Goal: Task Accomplishment & Management: Complete application form

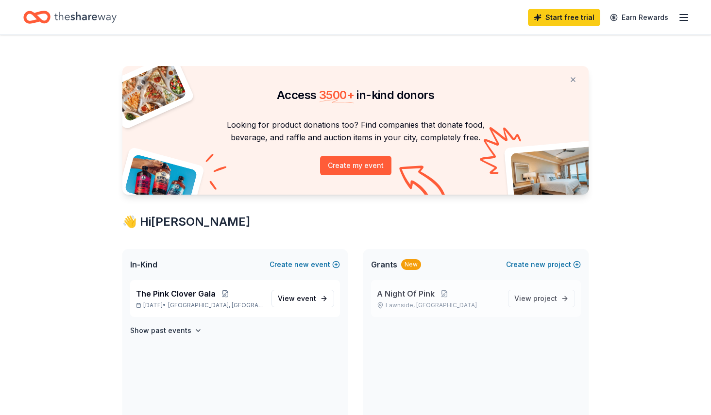
click at [405, 294] on span "A Night Of Pink" at bounding box center [406, 294] width 58 height 12
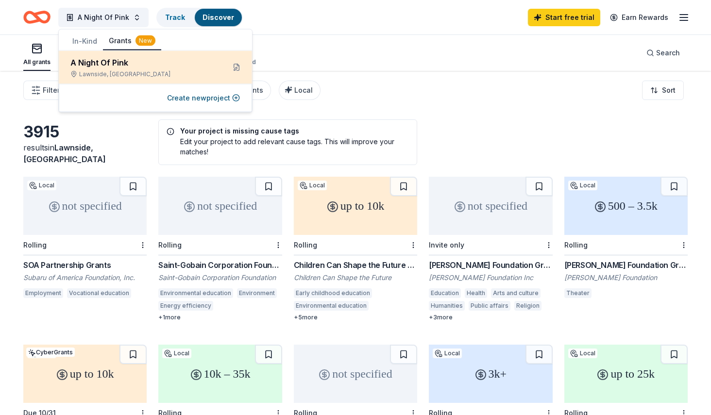
click at [110, 73] on div "Lawnside, NJ" at bounding box center [143, 74] width 147 height 8
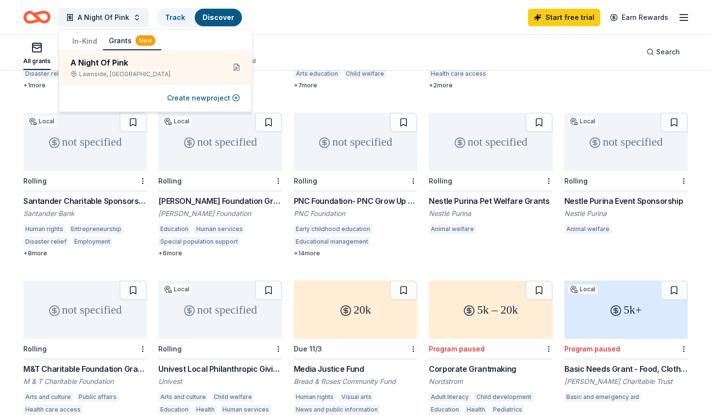
scroll to position [401, 0]
click at [304, 252] on div "+ 14 more" at bounding box center [355, 253] width 123 height 8
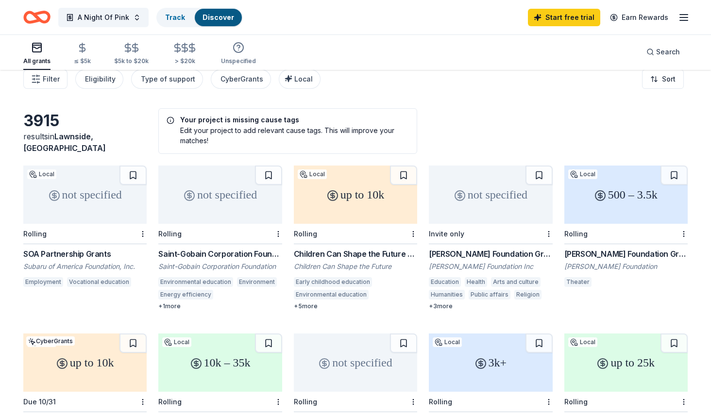
scroll to position [0, 0]
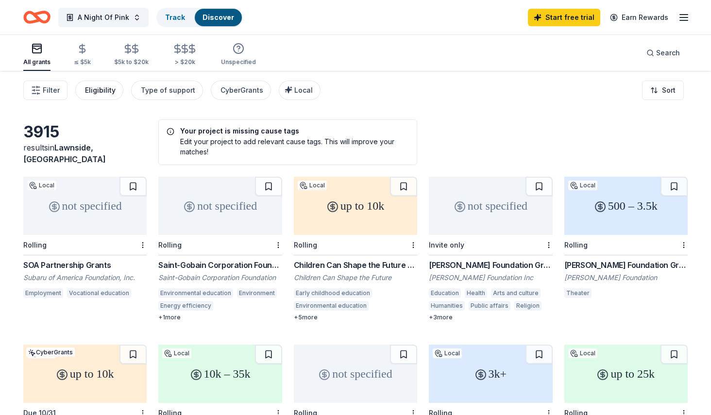
click at [112, 89] on div "Eligibility" at bounding box center [100, 91] width 31 height 12
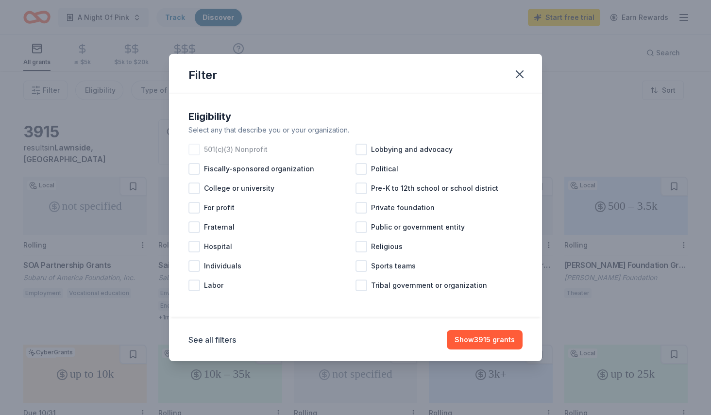
click at [200, 147] on div at bounding box center [195, 150] width 12 height 12
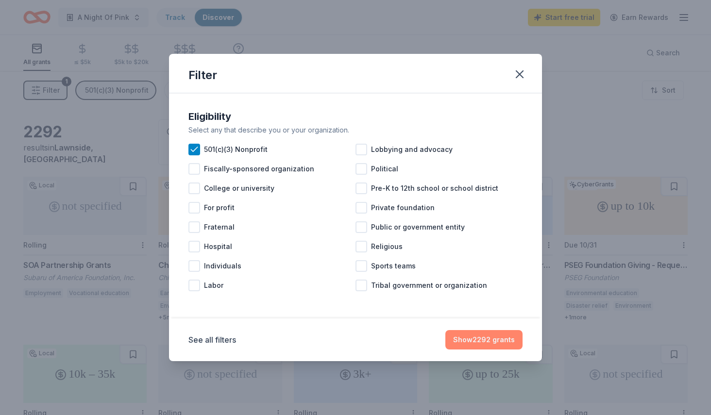
click at [459, 339] on button "Show 2292 grants" at bounding box center [484, 339] width 77 height 19
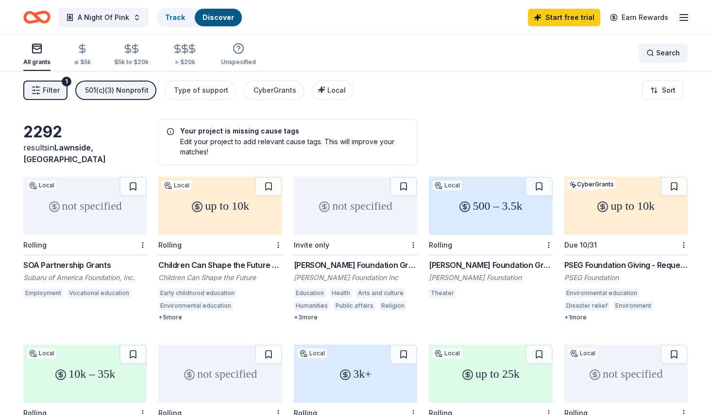
click at [652, 51] on div "Search" at bounding box center [664, 53] width 34 height 12
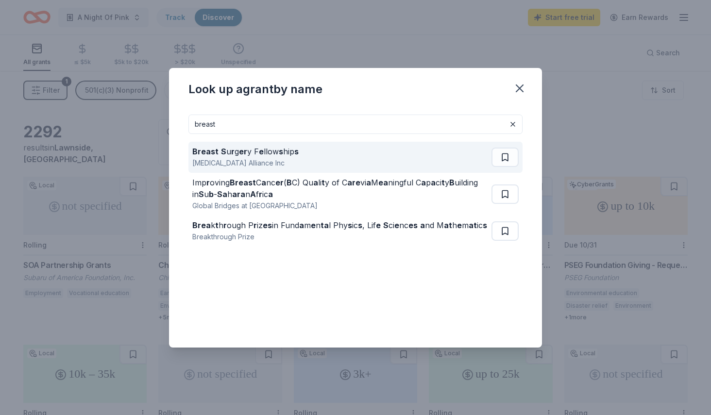
type input "breast"
click at [294, 152] on strong "s" at bounding box center [296, 152] width 4 height 10
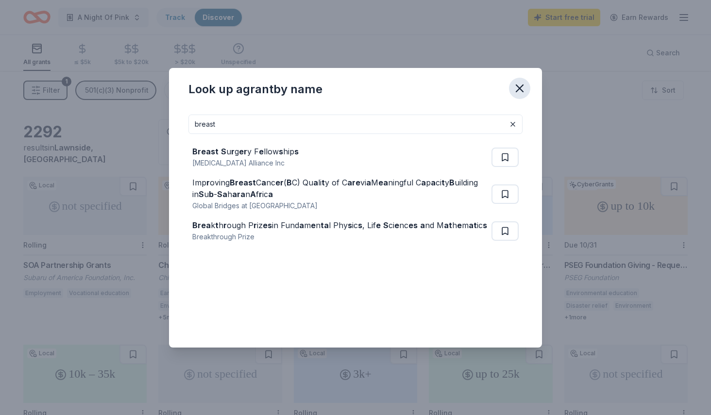
click at [518, 87] on icon "button" at bounding box center [520, 89] width 14 height 14
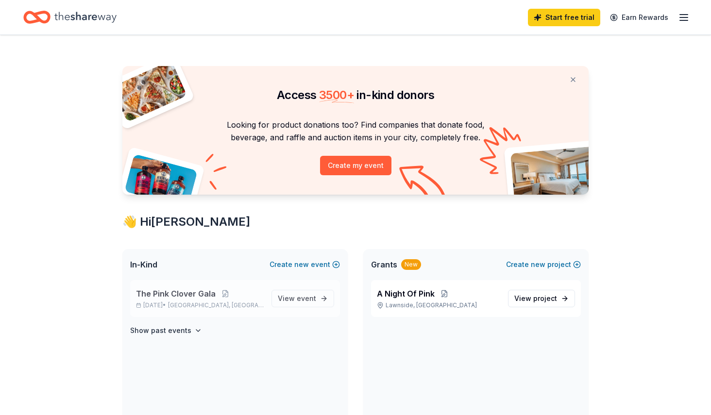
click at [191, 298] on span "The Pink Clover Gala" at bounding box center [176, 294] width 80 height 12
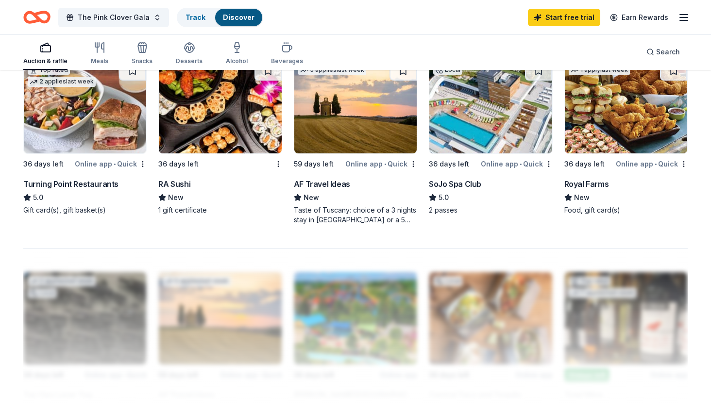
scroll to position [680, 0]
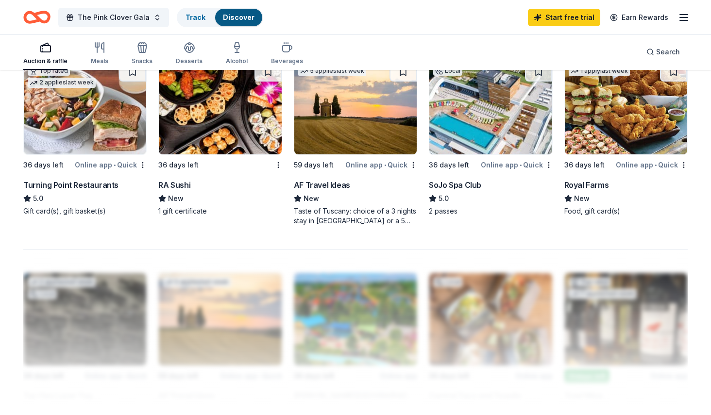
click at [609, 126] on img at bounding box center [626, 108] width 122 height 92
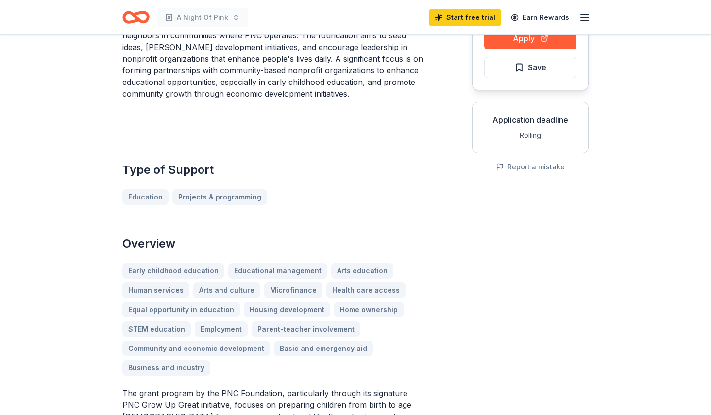
scroll to position [116, 0]
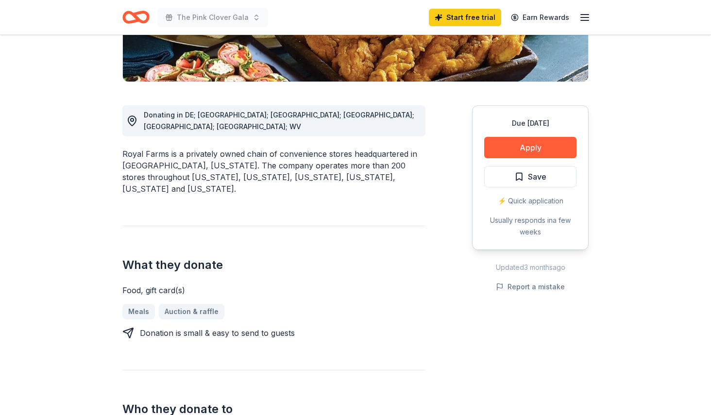
scroll to position [212, 0]
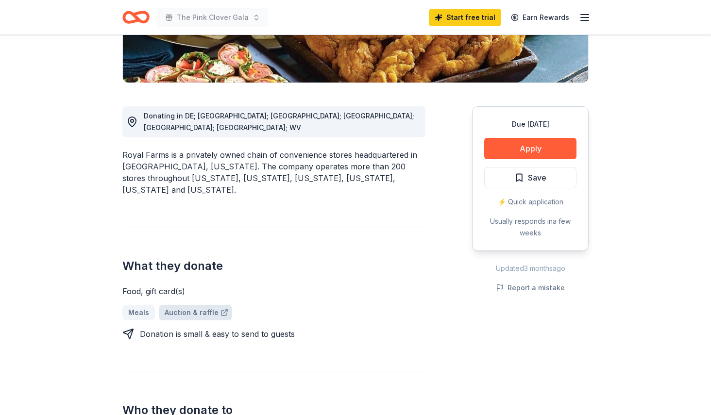
click at [207, 305] on link "Auction & raffle" at bounding box center [195, 313] width 73 height 16
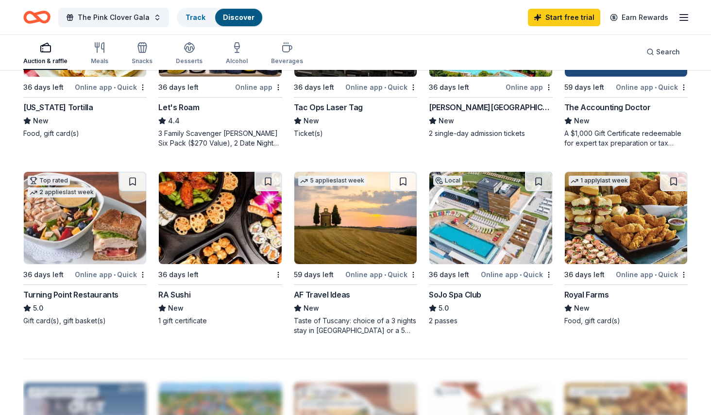
scroll to position [571, 0]
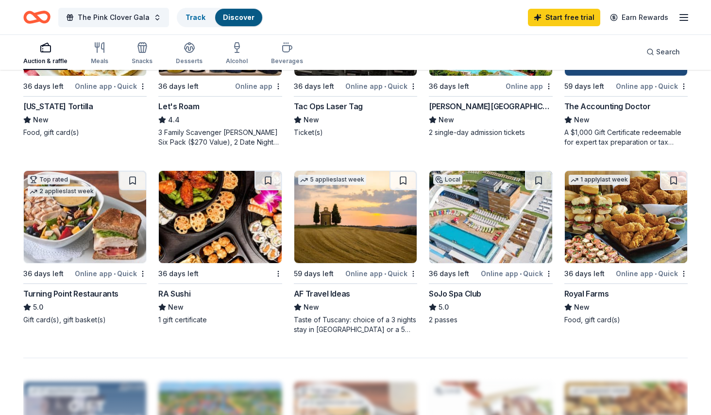
click at [96, 240] on img at bounding box center [85, 217] width 122 height 92
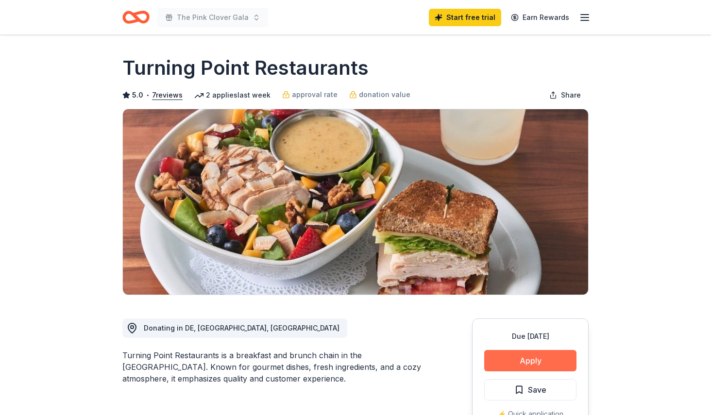
click at [513, 362] on button "Apply" at bounding box center [530, 360] width 92 height 21
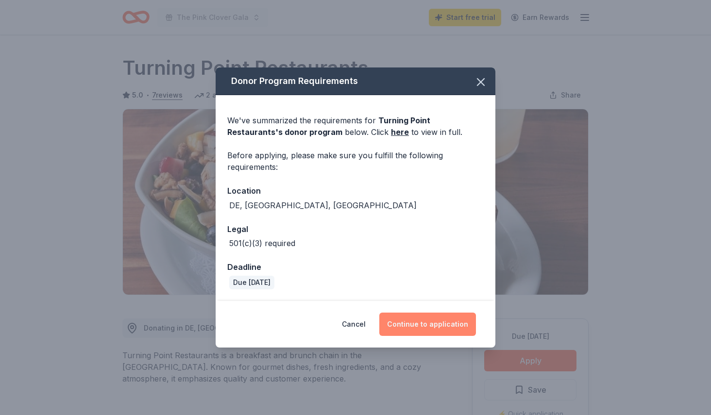
click at [414, 326] on button "Continue to application" at bounding box center [428, 324] width 97 height 23
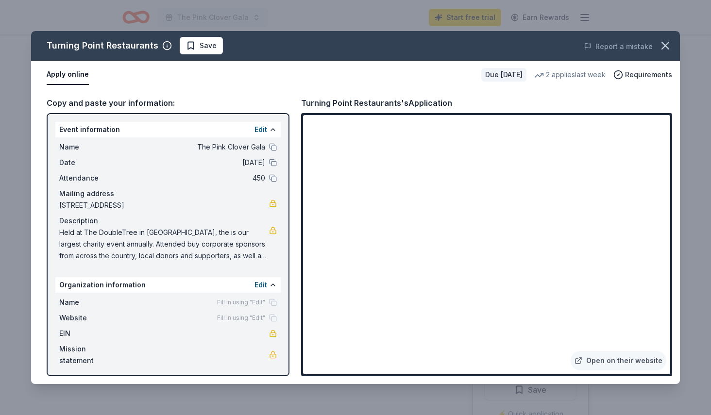
click at [238, 301] on span "Fill in using "Edit"" at bounding box center [241, 303] width 48 height 8
click at [271, 286] on button at bounding box center [273, 285] width 8 height 8
click at [239, 306] on span "Fill in using "Edit"" at bounding box center [241, 303] width 48 height 8
click at [78, 305] on span "Name" at bounding box center [91, 303] width 65 height 12
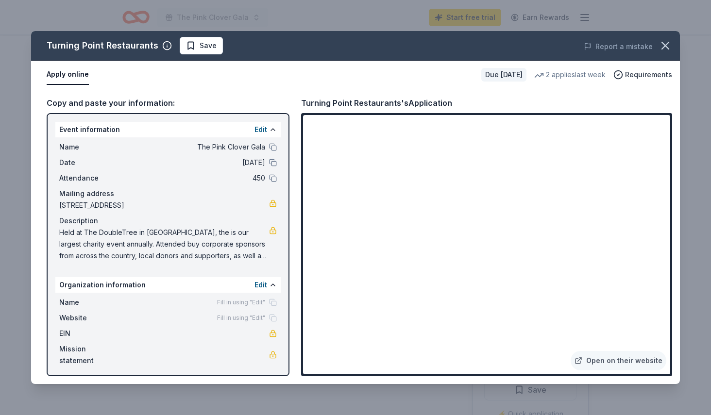
click at [246, 320] on span "Fill in using "Edit"" at bounding box center [241, 318] width 48 height 8
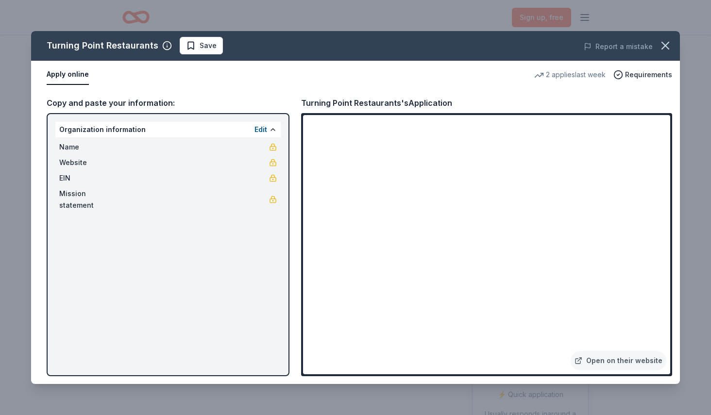
click at [526, 338] on div "Turning Point Restaurants Save Report a mistake Apply online 2 applies last wee…" at bounding box center [355, 207] width 649 height 353
click at [535, 335] on div "Turning Point Restaurants Save Report a mistake Apply online 2 applies last wee…" at bounding box center [355, 207] width 649 height 353
click at [535, 341] on div "Turning Point Restaurants Save Report a mistake Apply online 2 applies last wee…" at bounding box center [355, 207] width 649 height 353
click at [534, 333] on div "Turning Point Restaurants Save Report a mistake Apply online 2 applies last wee…" at bounding box center [355, 207] width 649 height 353
click at [644, 259] on div "Turning Point Restaurants Save Report a mistake Apply online 2 applies last wee…" at bounding box center [355, 207] width 649 height 353
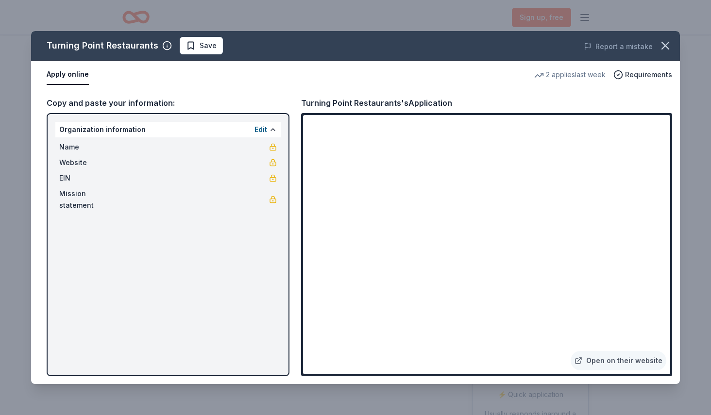
click at [642, 361] on div "Turning Point Restaurants Save Report a mistake Apply online 2 applies last wee…" at bounding box center [355, 207] width 649 height 353
click at [617, 362] on div "Turning Point Restaurants Save Report a mistake Apply online 2 applies last wee…" at bounding box center [355, 207] width 649 height 353
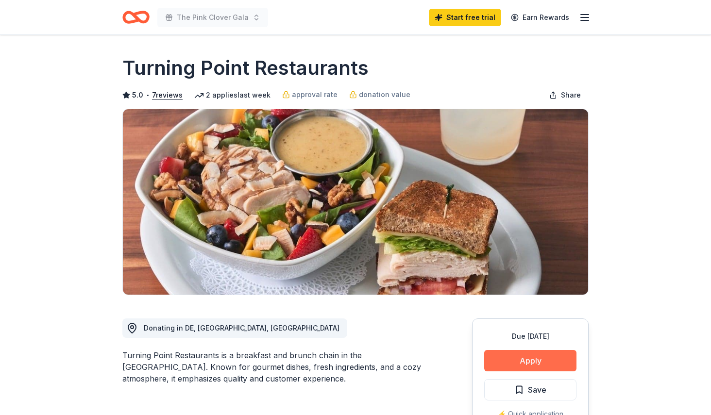
click at [505, 362] on button "Apply" at bounding box center [530, 360] width 92 height 21
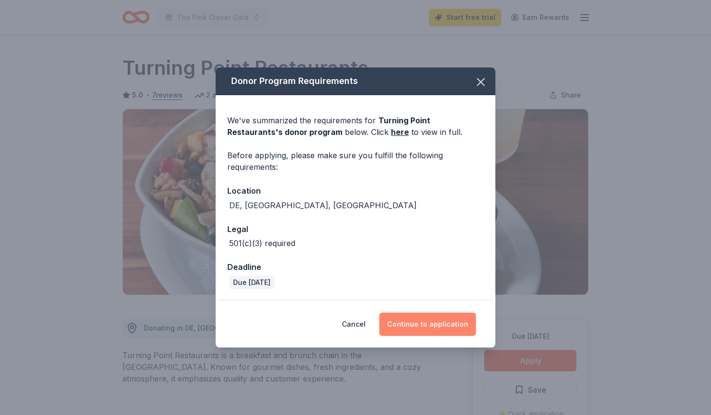
click at [439, 327] on button "Continue to application" at bounding box center [428, 324] width 97 height 23
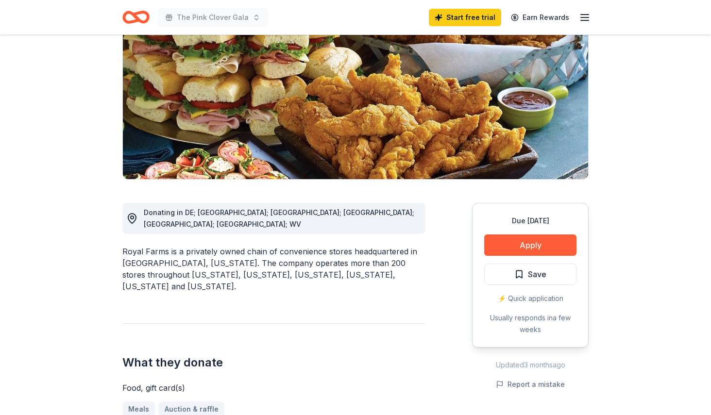
scroll to position [121, 0]
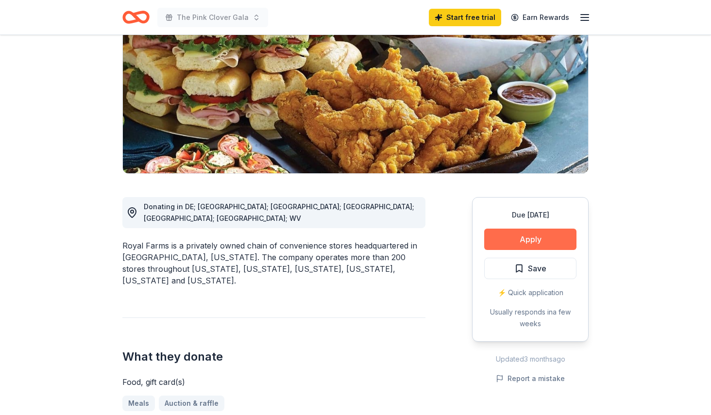
click at [549, 238] on button "Apply" at bounding box center [530, 239] width 92 height 21
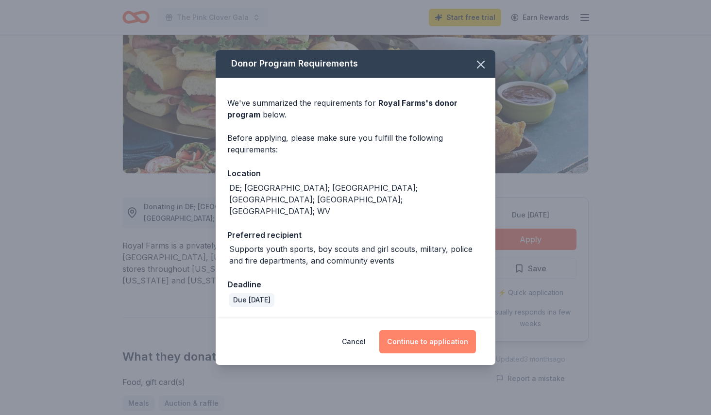
click at [433, 330] on button "Continue to application" at bounding box center [428, 341] width 97 height 23
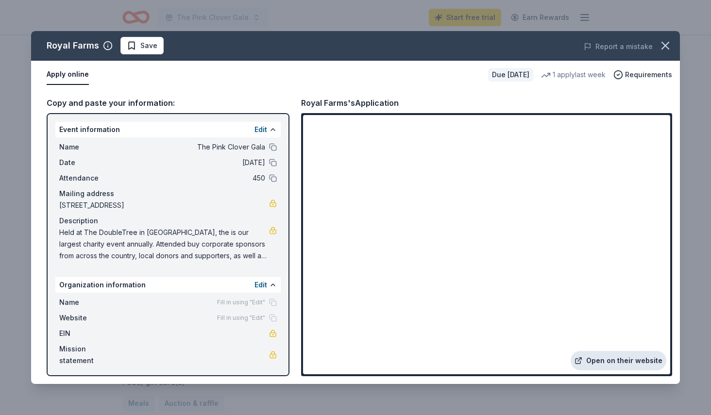
click at [639, 360] on link "Open on their website" at bounding box center [619, 360] width 96 height 19
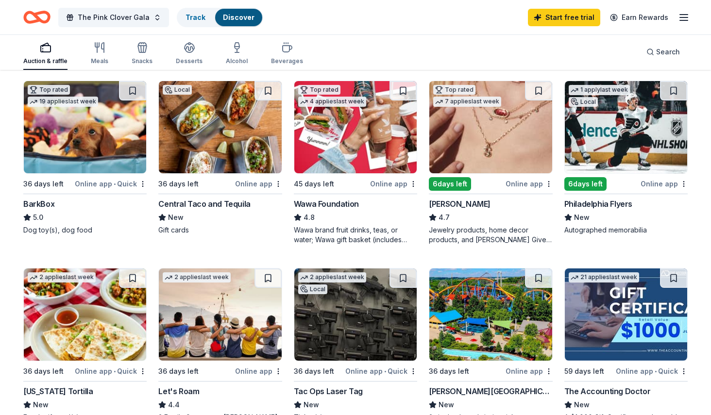
scroll to position [288, 0]
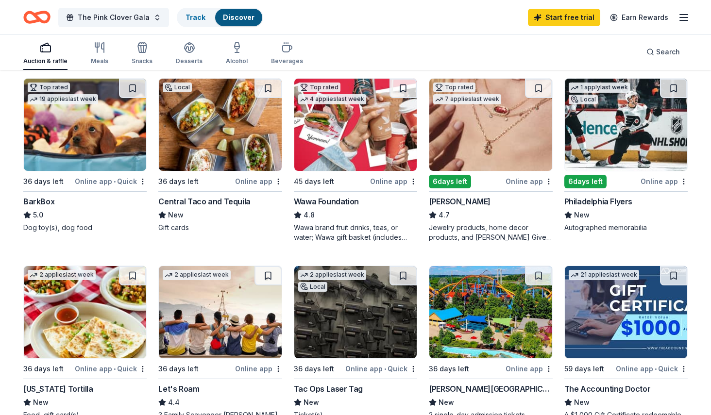
click at [661, 182] on div "Online app" at bounding box center [664, 181] width 47 height 12
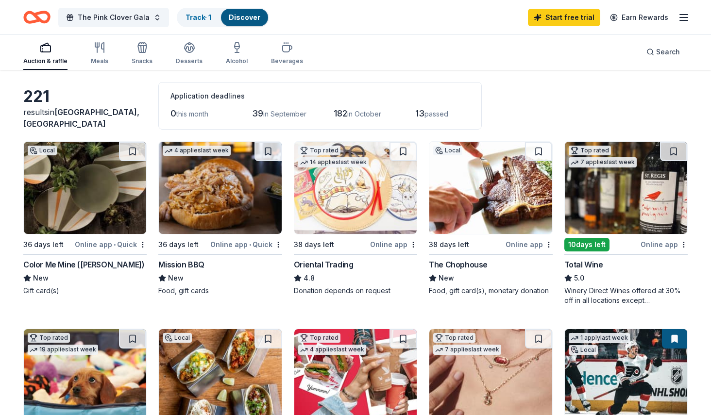
scroll to position [0, 0]
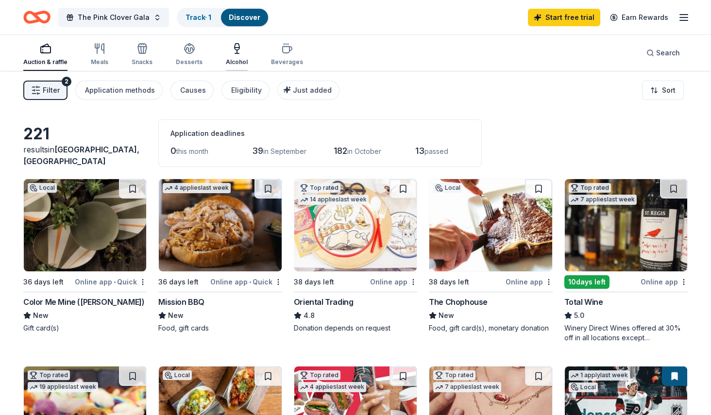
click at [235, 59] on div "Alcohol" at bounding box center [237, 62] width 22 height 8
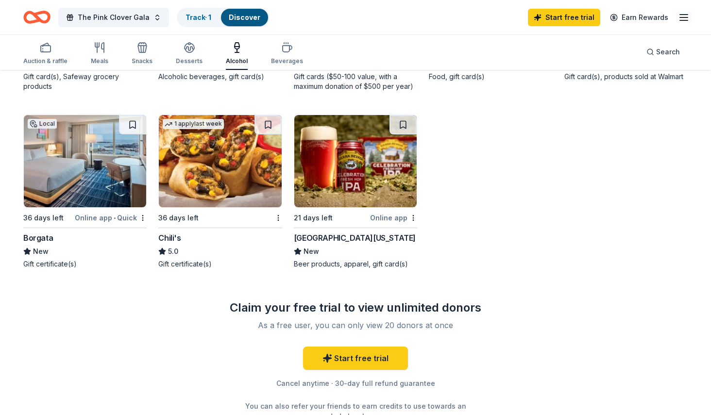
scroll to position [616, 0]
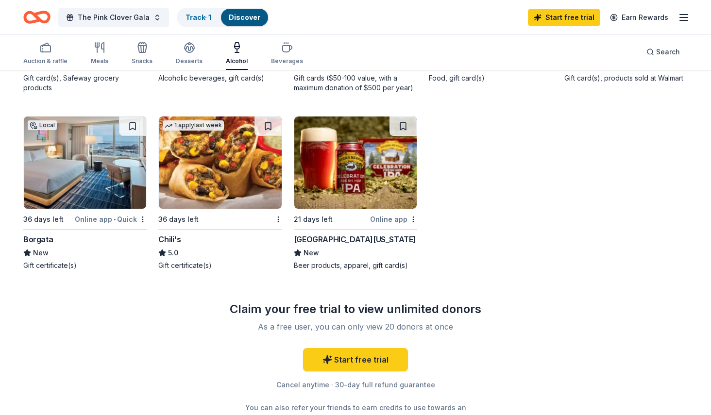
click at [82, 141] on img at bounding box center [85, 163] width 122 height 92
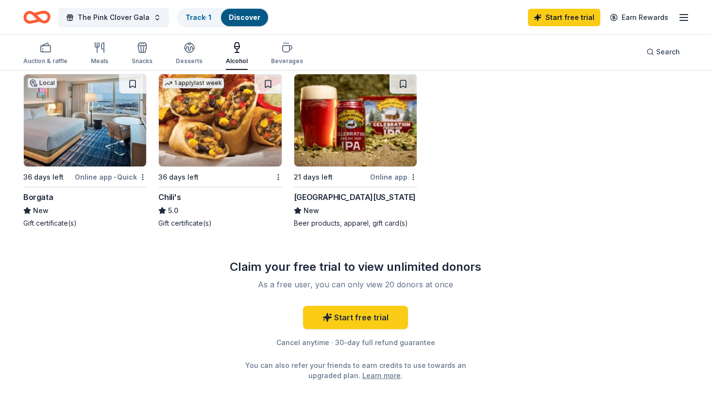
scroll to position [657, 0]
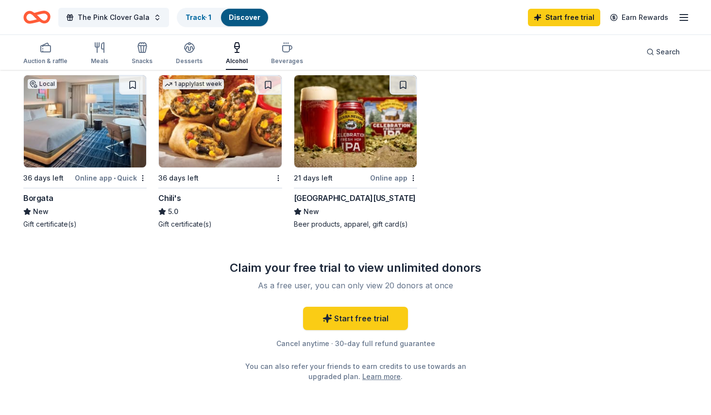
click at [371, 150] on img at bounding box center [355, 121] width 122 height 92
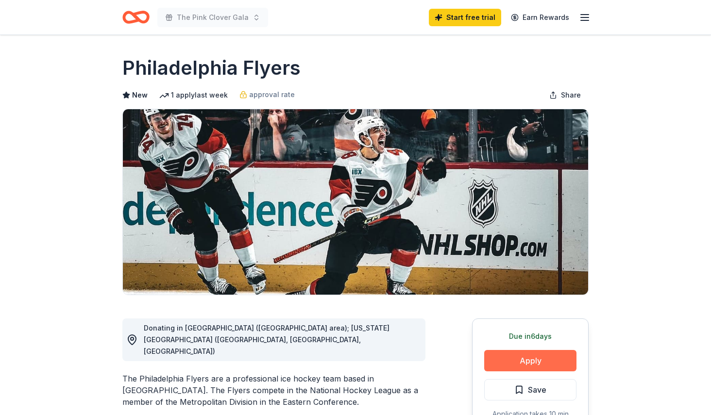
click at [535, 366] on button "Apply" at bounding box center [530, 360] width 92 height 21
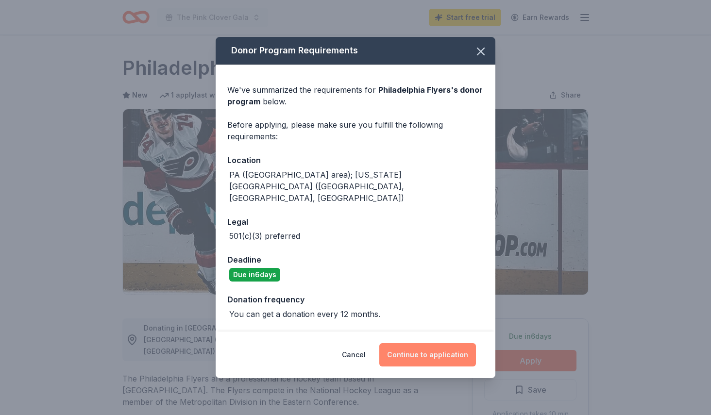
click at [423, 344] on button "Continue to application" at bounding box center [428, 355] width 97 height 23
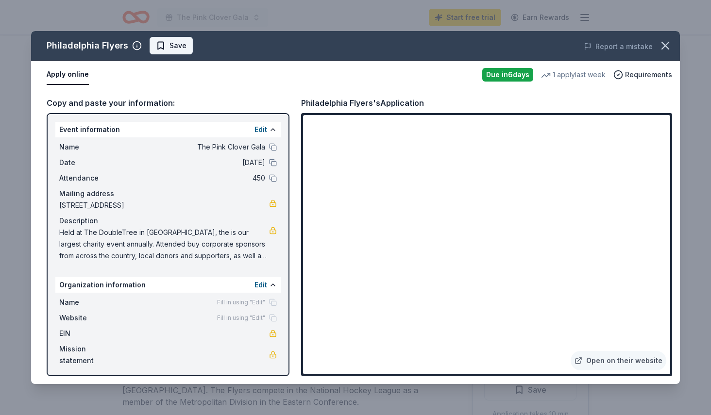
click at [167, 42] on span "Save" at bounding box center [171, 46] width 31 height 12
click at [192, 45] on html "The Pink Clover Gala Start free trial Earn Rewards Due [DATE] Share Philadelphi…" at bounding box center [355, 207] width 711 height 415
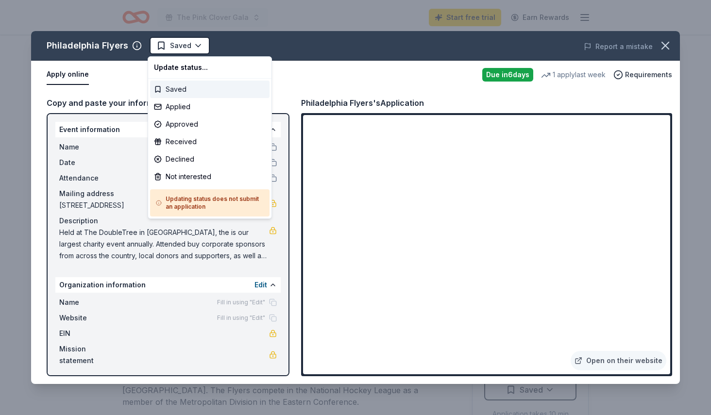
click at [180, 86] on div "Saved" at bounding box center [210, 89] width 120 height 17
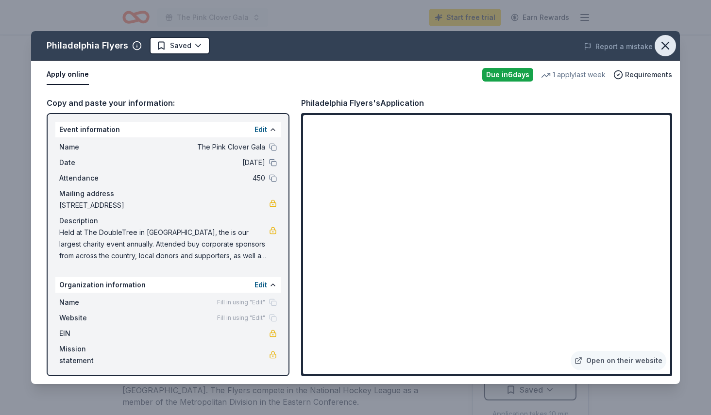
click at [670, 40] on icon "button" at bounding box center [666, 46] width 14 height 14
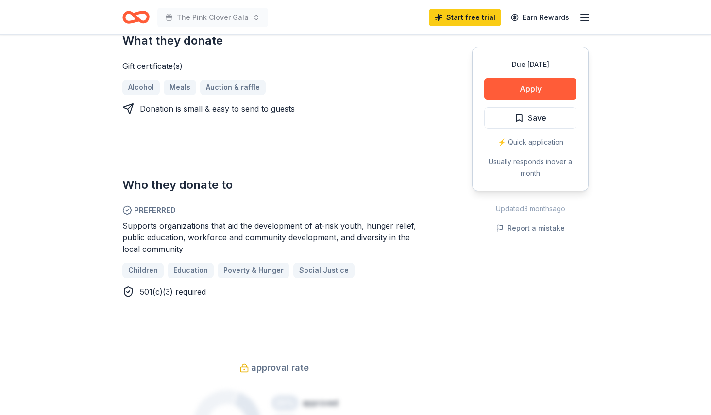
scroll to position [417, 0]
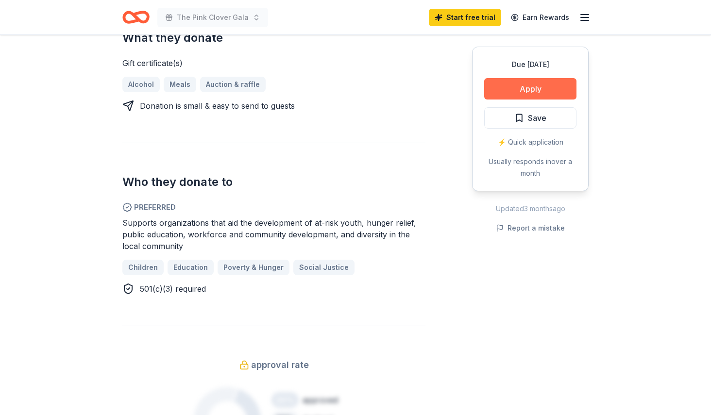
click at [533, 91] on button "Apply" at bounding box center [530, 88] width 92 height 21
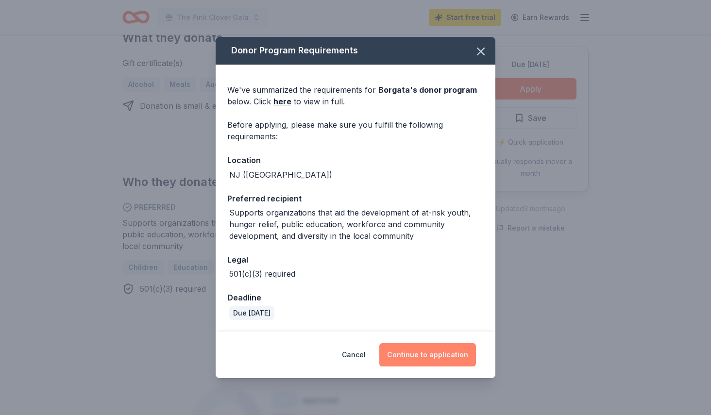
click at [434, 357] on button "Continue to application" at bounding box center [428, 355] width 97 height 23
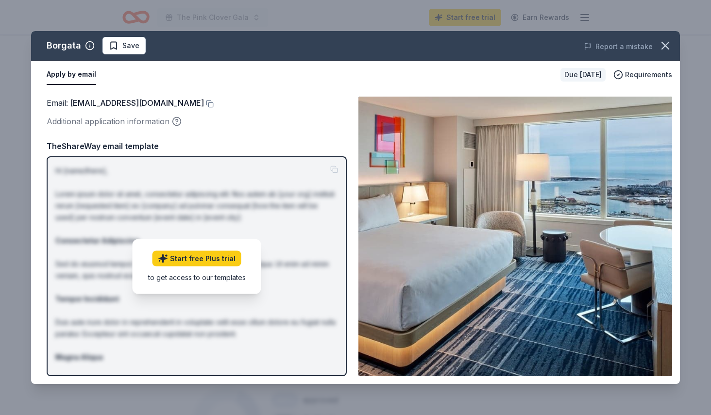
click at [104, 143] on div "TheShareWay email template" at bounding box center [197, 146] width 300 height 13
click at [643, 75] on span "Requirements" at bounding box center [648, 75] width 47 height 12
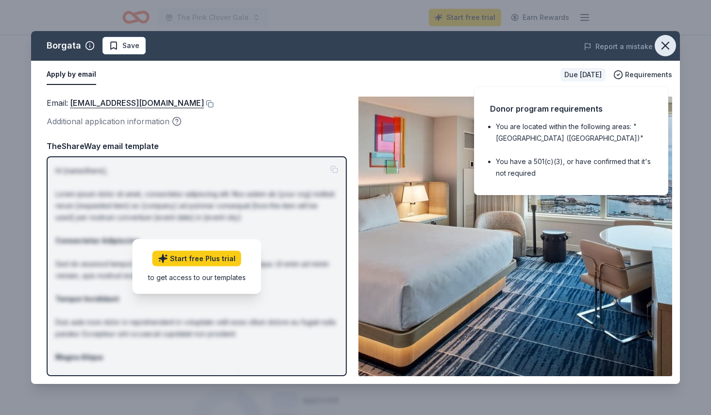
click at [665, 42] on icon "button" at bounding box center [666, 46] width 14 height 14
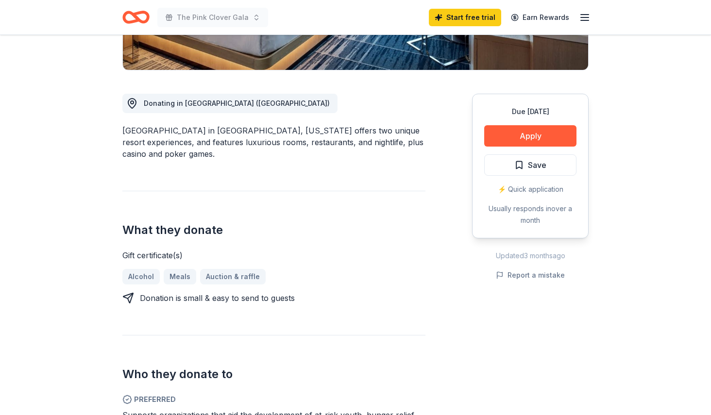
scroll to position [0, 0]
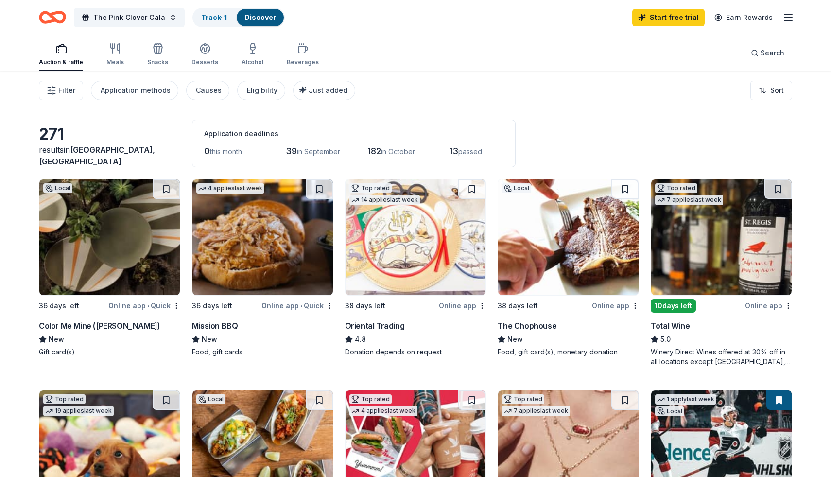
click at [397, 152] on span "in October" at bounding box center [398, 151] width 34 height 8
click at [298, 55] on div "Beverages" at bounding box center [303, 54] width 32 height 23
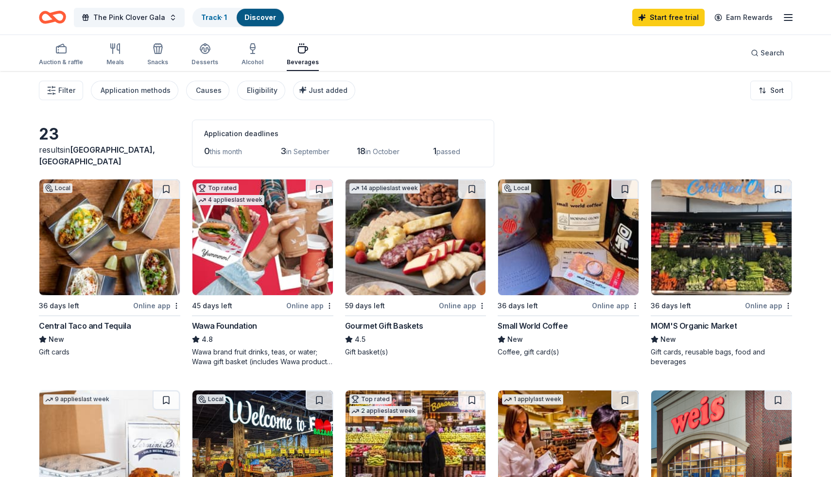
click at [552, 255] on img at bounding box center [568, 237] width 140 height 116
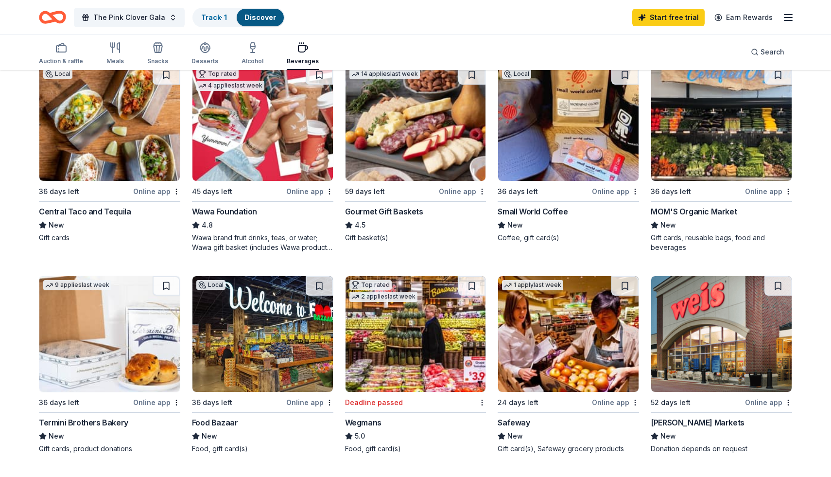
scroll to position [129, 0]
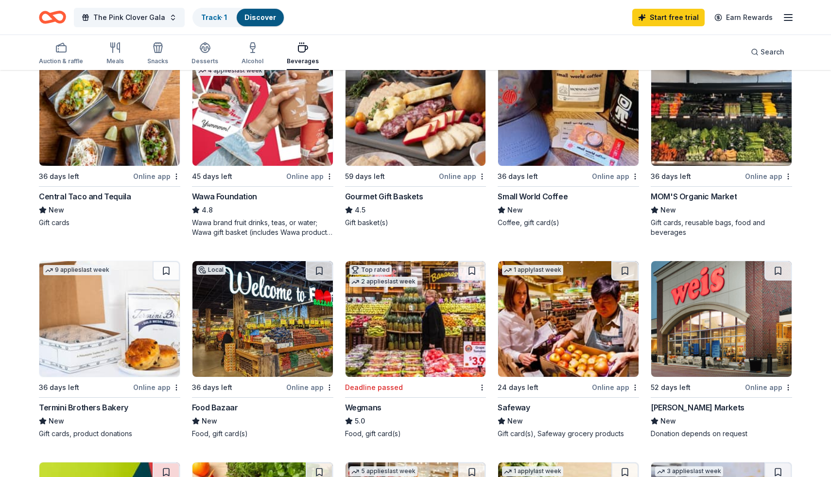
click at [404, 152] on img at bounding box center [415, 108] width 140 height 116
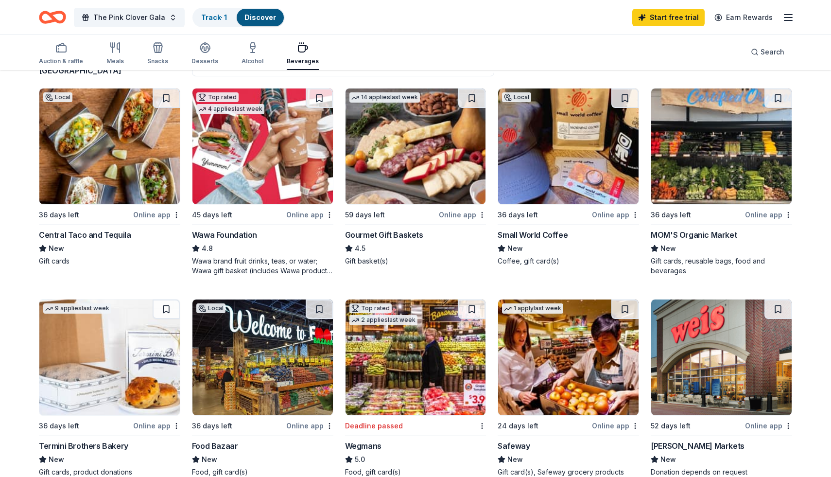
scroll to position [0, 0]
